Goal: Information Seeking & Learning: Understand process/instructions

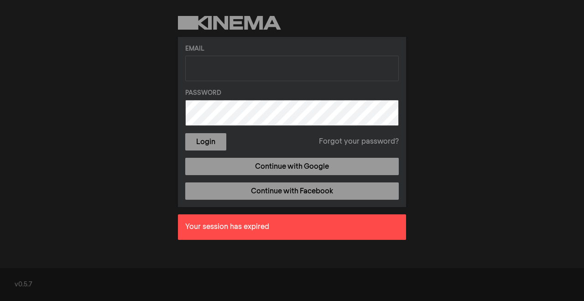
click at [435, 95] on div "Email Password Login Forgot your password? Continue with Google Continue with F…" at bounding box center [292, 131] width 584 height 263
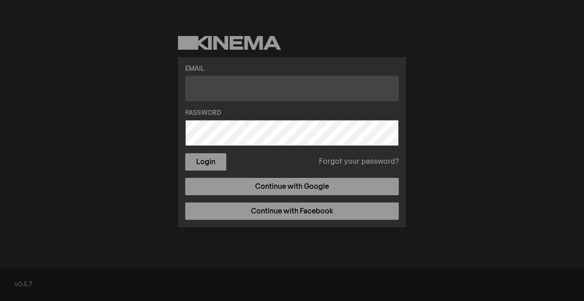
click at [271, 90] on input "text" at bounding box center [292, 89] width 214 height 26
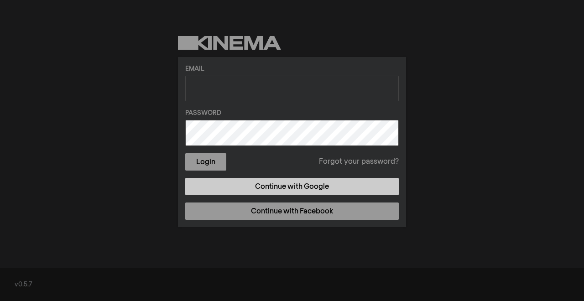
click at [257, 189] on link "Continue with Google" at bounding box center [292, 186] width 214 height 17
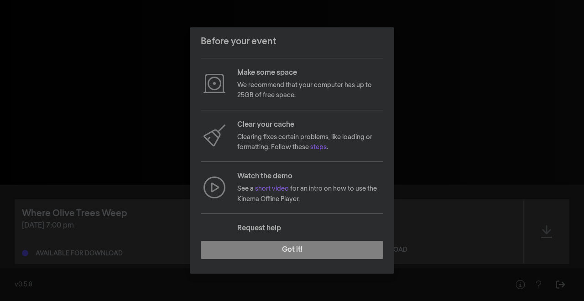
scroll to position [42, 0]
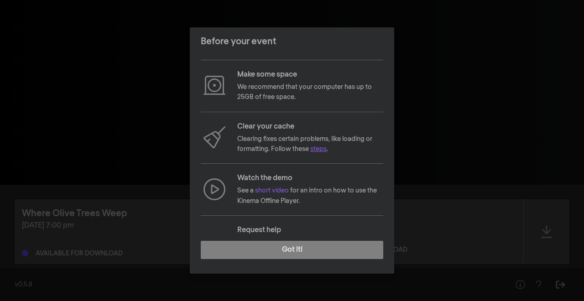
click at [317, 152] on link "steps" at bounding box center [318, 149] width 16 height 6
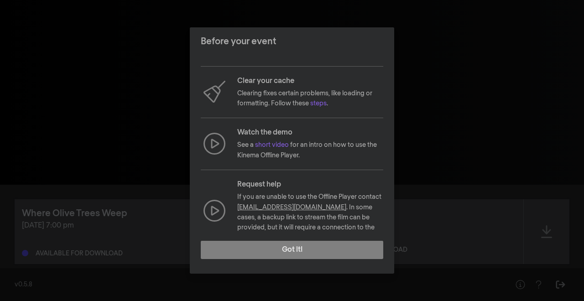
scroll to position [91, 0]
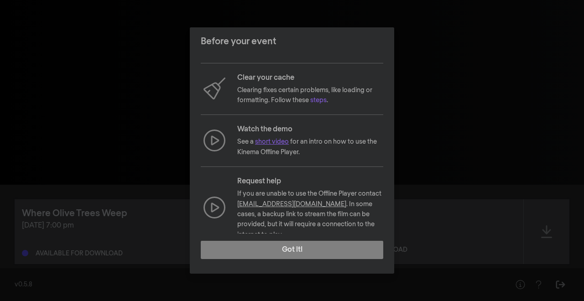
click at [280, 141] on link "short video" at bounding box center [272, 142] width 34 height 6
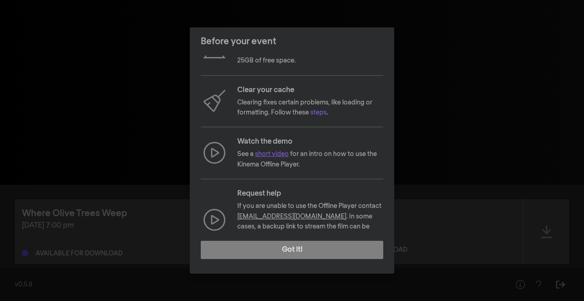
click at [267, 155] on link "short video" at bounding box center [272, 154] width 34 height 6
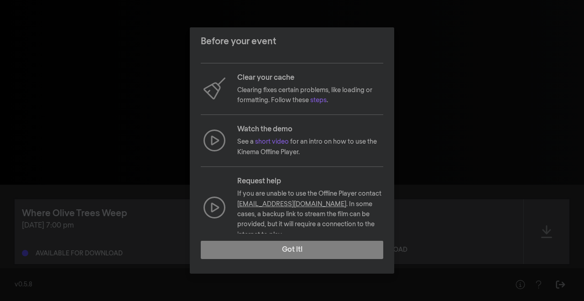
scroll to position [0, 0]
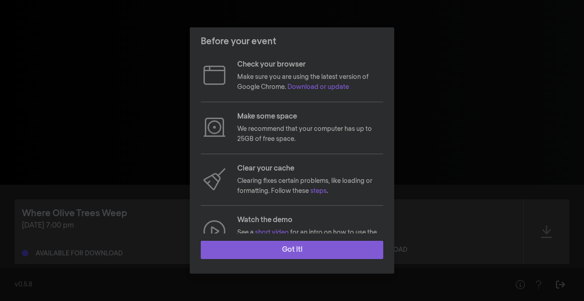
click at [273, 249] on button "Got it!" at bounding box center [292, 250] width 183 height 18
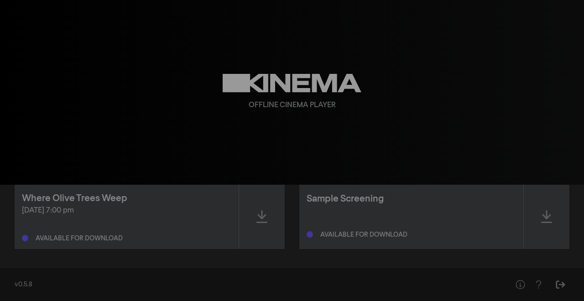
scroll to position [17, 0]
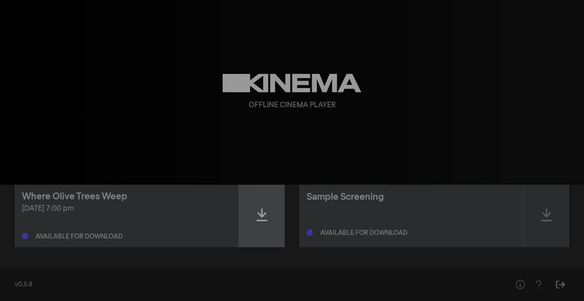
click at [264, 215] on icon at bounding box center [262, 215] width 11 height 13
